Goal: Information Seeking & Learning: Learn about a topic

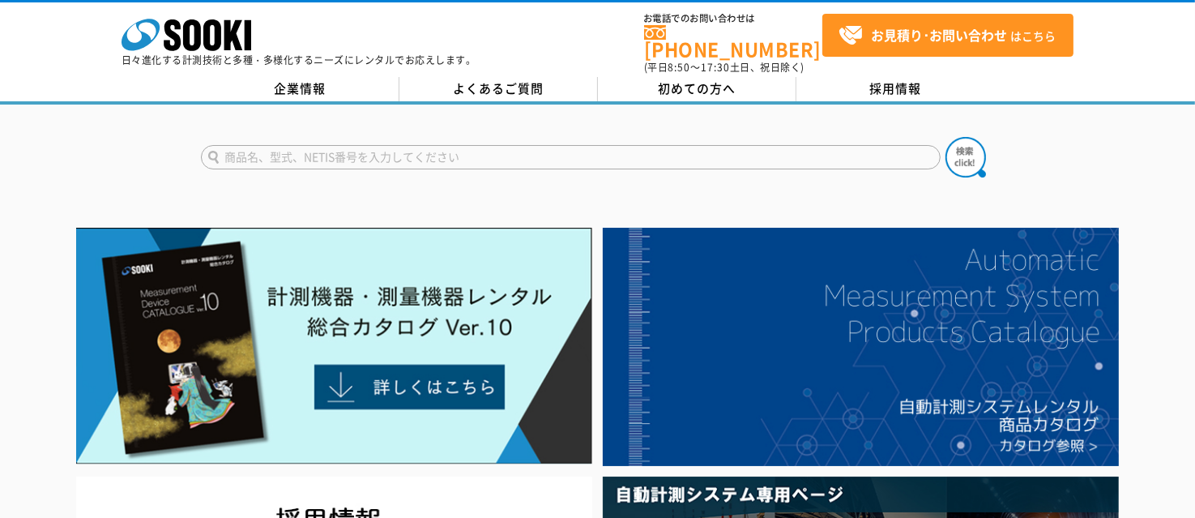
click at [243, 147] on input "text" at bounding box center [571, 157] width 740 height 24
type input "LS-B110W"
click at [324, 119] on div "LS-B110W LS-B110W" at bounding box center [597, 144] width 1195 height 78
click at [131, 145] on div "LS-B110W" at bounding box center [597, 144] width 1195 height 78
click at [212, 147] on input "LS-B110W" at bounding box center [571, 157] width 740 height 24
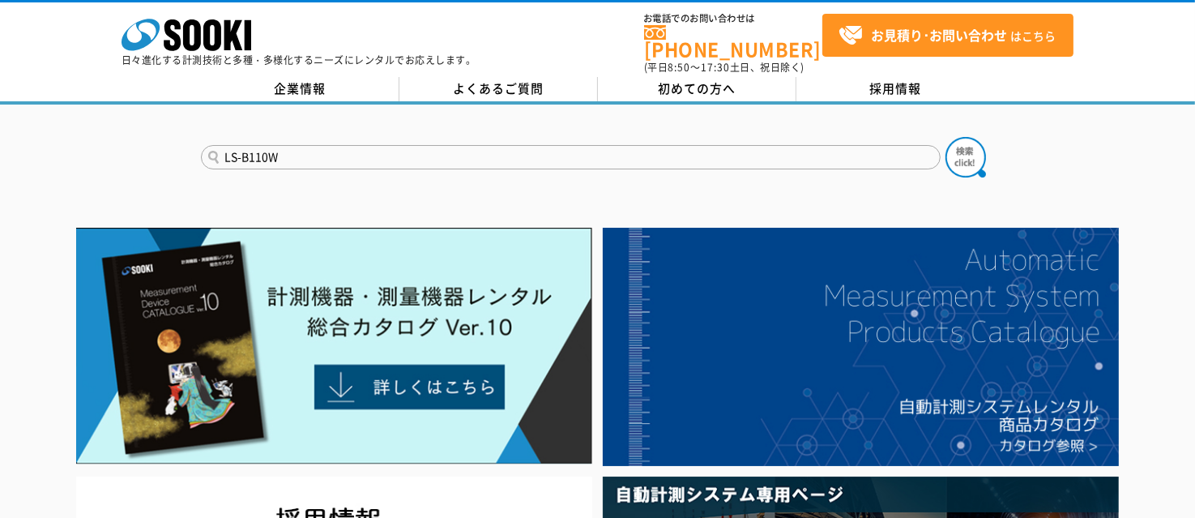
click at [212, 148] on input "LS-B110W" at bounding box center [571, 157] width 740 height 24
click at [956, 151] on img at bounding box center [966, 157] width 41 height 41
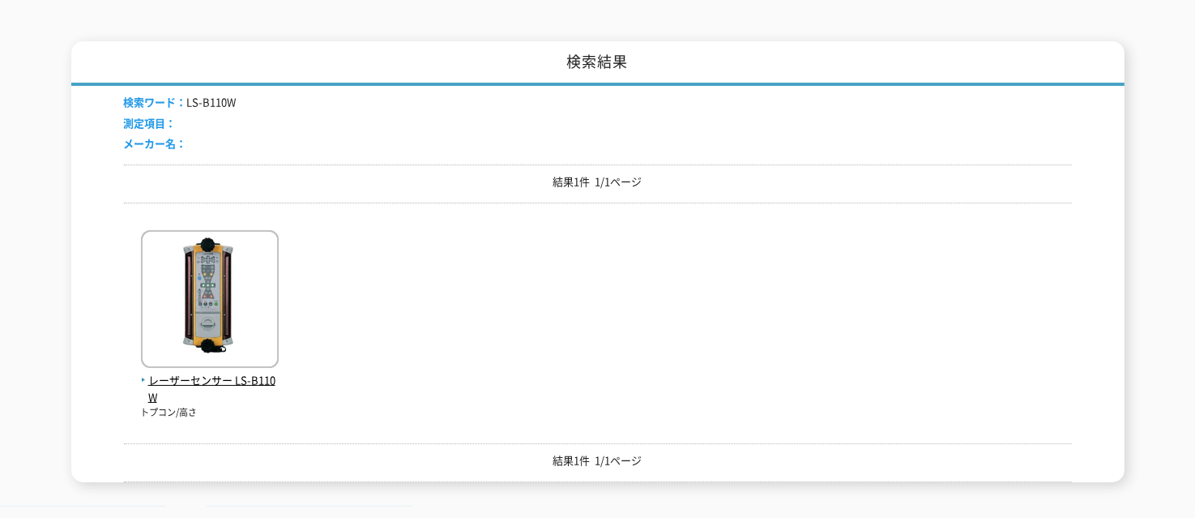
scroll to position [243, 0]
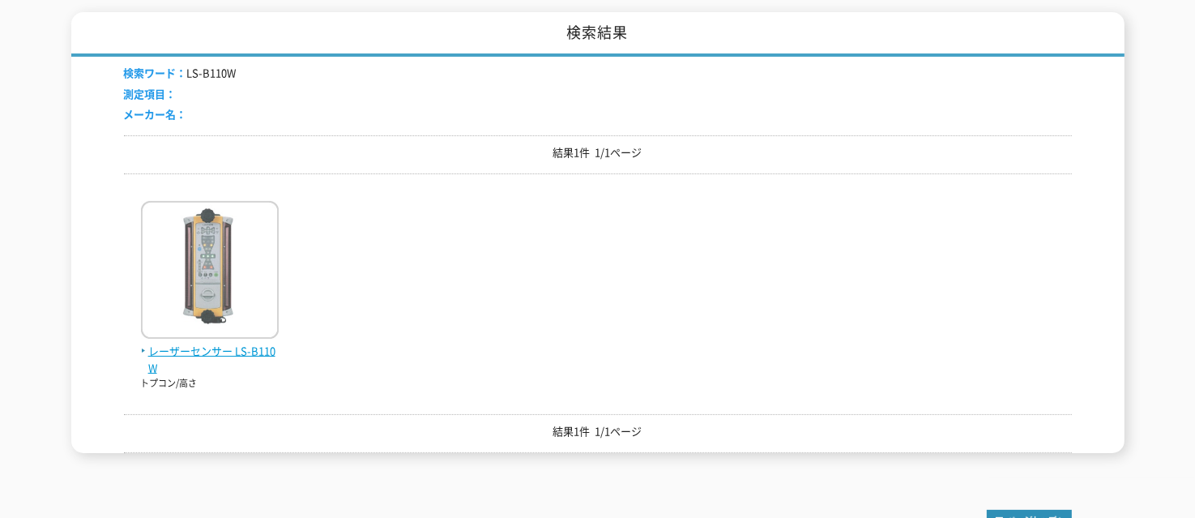
click at [246, 345] on span "レーザーセンサー LS-B110W" at bounding box center [210, 360] width 138 height 34
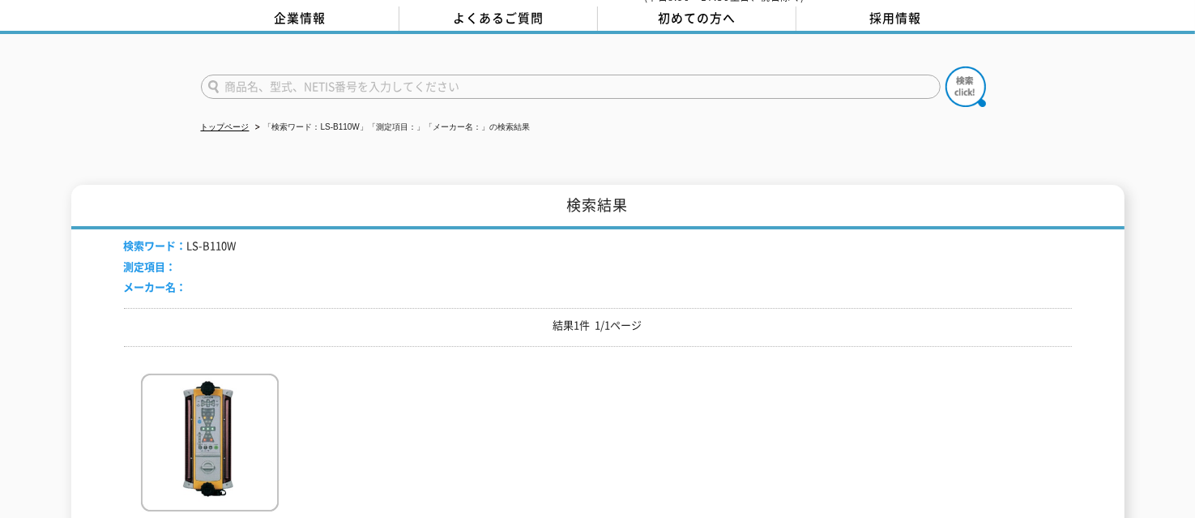
scroll to position [0, 0]
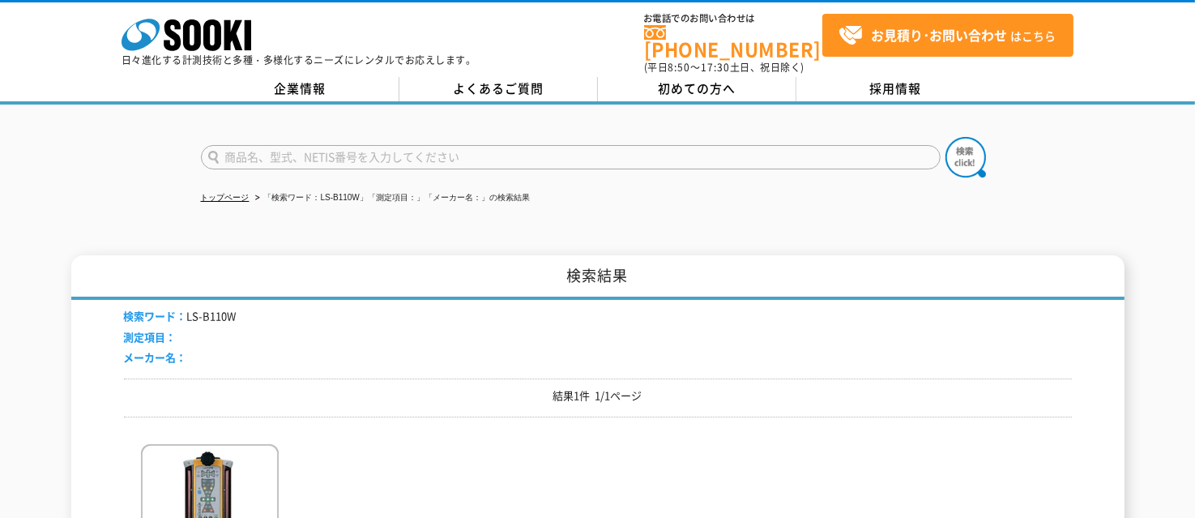
click at [247, 145] on input "text" at bounding box center [571, 157] width 740 height 24
type input "LS-B110"
click at [331, 110] on div "LS-B110 LS-B110 LS-B110W" at bounding box center [597, 144] width 1195 height 78
click at [964, 144] on img at bounding box center [966, 157] width 41 height 41
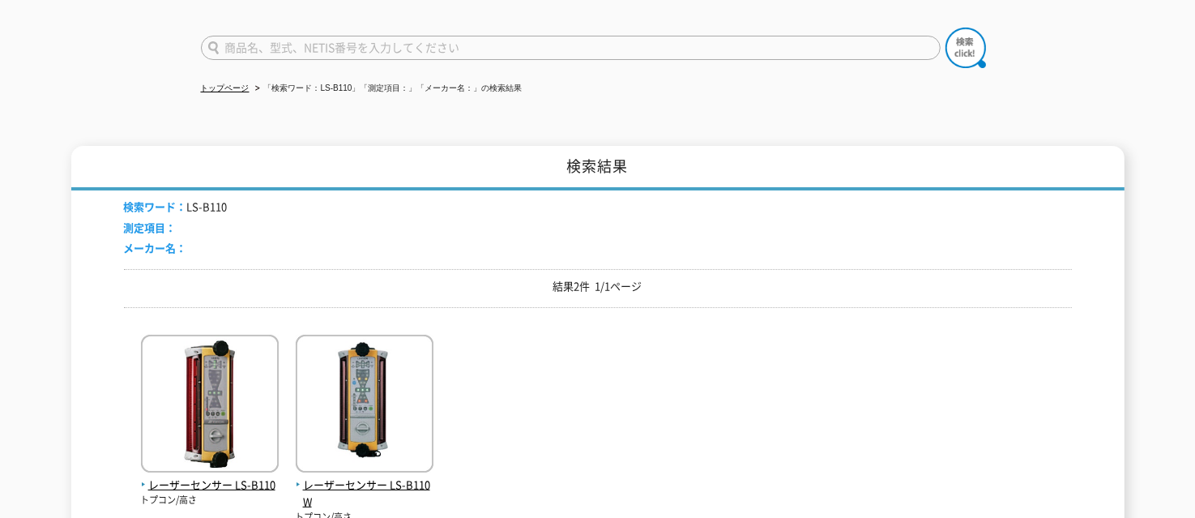
scroll to position [243, 0]
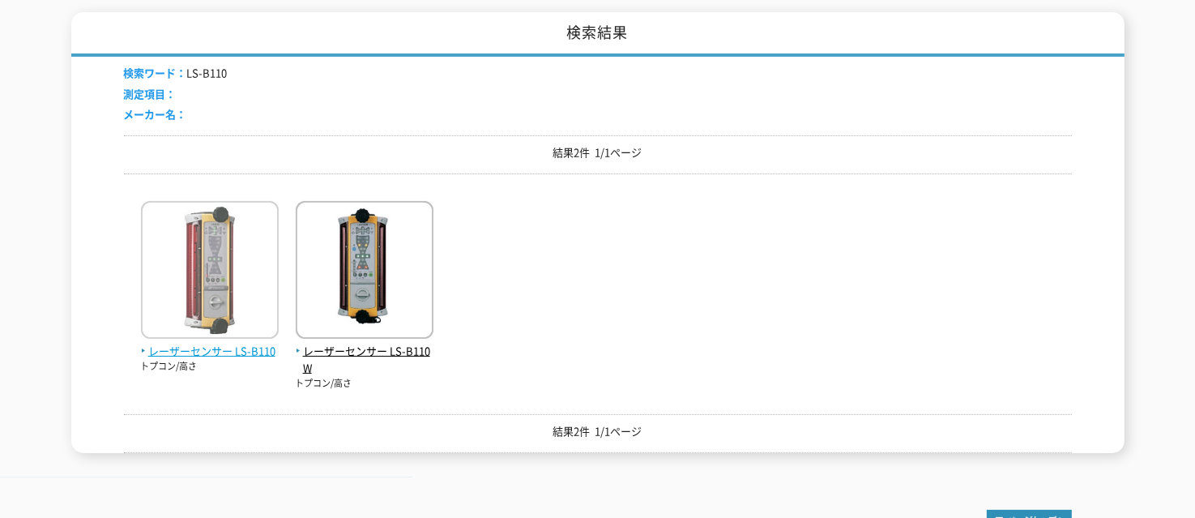
click at [214, 343] on span "レーザーセンサー LS-B110" at bounding box center [210, 351] width 138 height 17
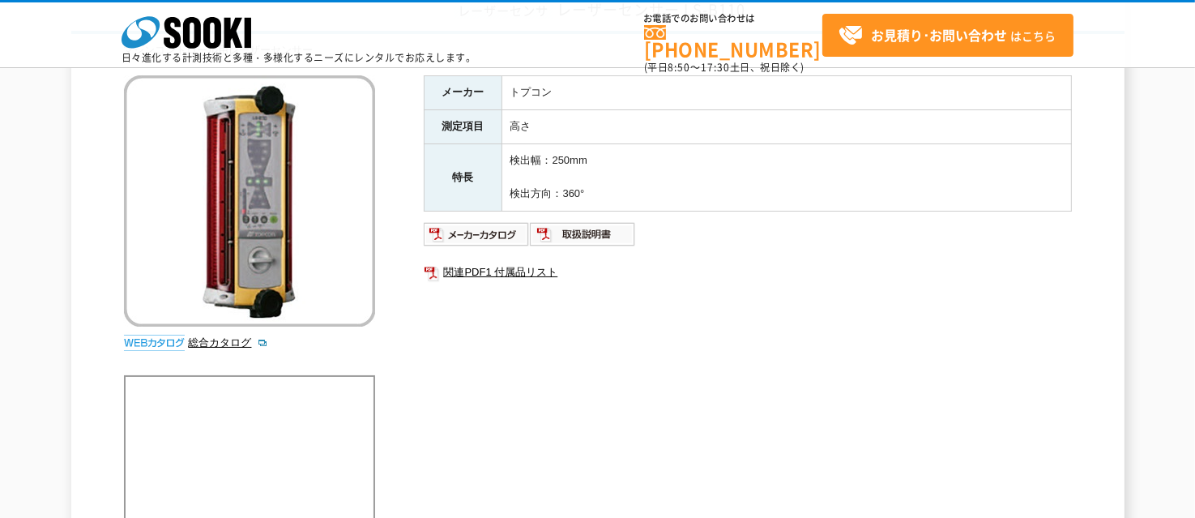
scroll to position [81, 0]
